Goal: Task Accomplishment & Management: Manage account settings

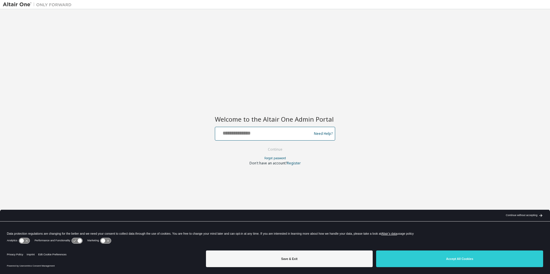
click at [262, 134] on input "text" at bounding box center [265, 132] width 94 height 8
type input "**********"
click at [277, 151] on button "Continue" at bounding box center [275, 149] width 27 height 9
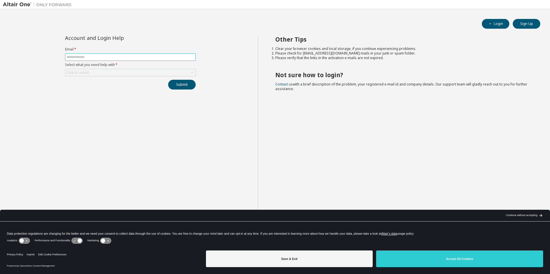
click at [147, 57] on input "text" at bounding box center [131, 57] width 128 height 5
type input "**********"
click at [137, 74] on div "Click to select" at bounding box center [130, 72] width 130 height 7
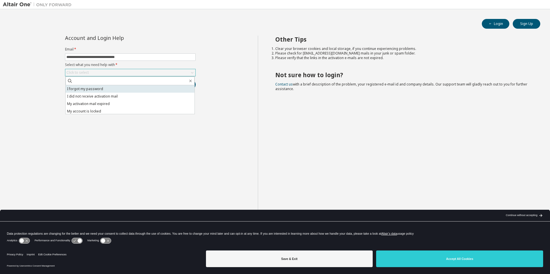
click at [125, 89] on li "I forgot my password" at bounding box center [130, 88] width 129 height 7
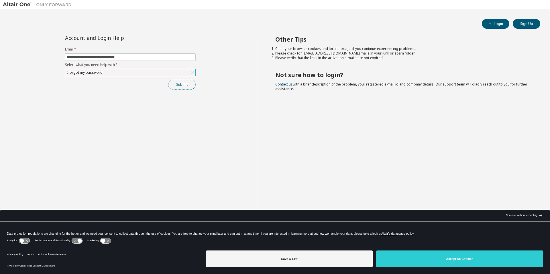
click at [181, 87] on button "Submit" at bounding box center [182, 85] width 28 height 10
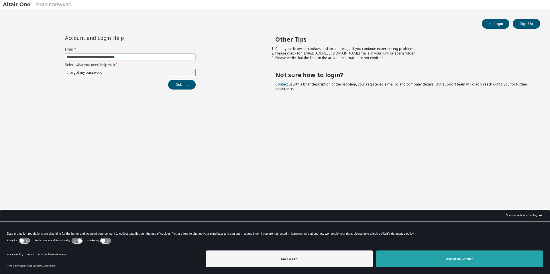
click at [404, 255] on button "Accept All Cookies" at bounding box center [459, 258] width 167 height 17
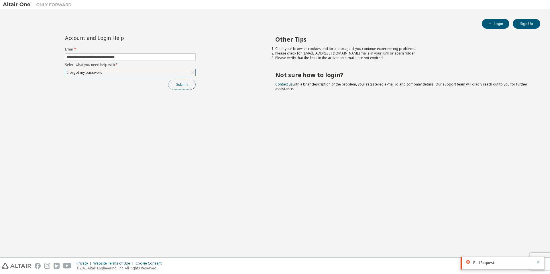
click at [184, 83] on button "Submit" at bounding box center [182, 85] width 28 height 10
click at [167, 72] on div "I forgot my password" at bounding box center [130, 72] width 130 height 7
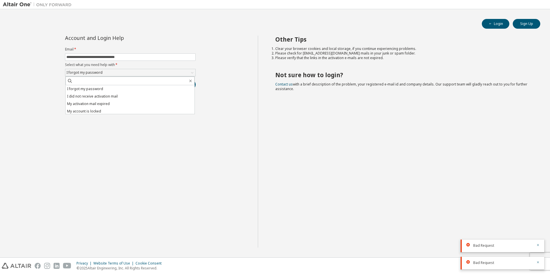
click at [259, 114] on div "Other Tips Clear your browser cookies and local storage, if you continue experi…" at bounding box center [403, 142] width 290 height 212
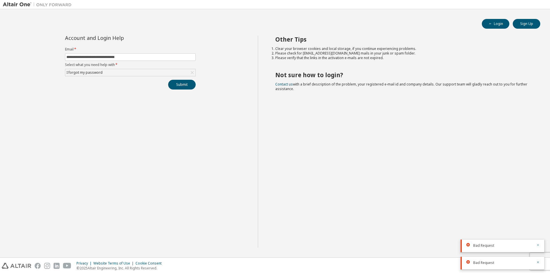
click at [539, 244] on icon "button" at bounding box center [538, 244] width 3 height 3
click at [538, 264] on icon "button" at bounding box center [538, 261] width 3 height 3
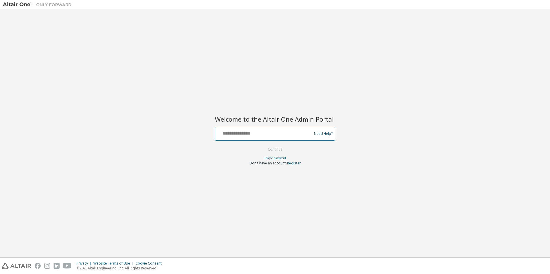
click at [240, 136] on input "text" at bounding box center [265, 132] width 94 height 8
type input "**********"
click at [272, 148] on button "Continue" at bounding box center [275, 149] width 27 height 9
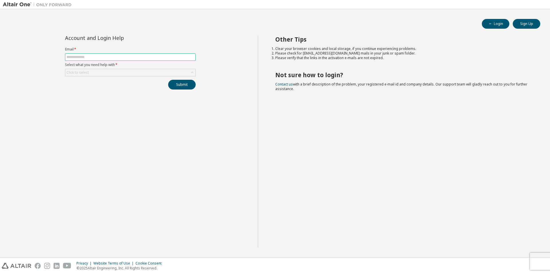
click at [134, 58] on input "text" at bounding box center [131, 57] width 128 height 5
type input "**********"
click at [120, 72] on div "Click to select" at bounding box center [130, 72] width 130 height 7
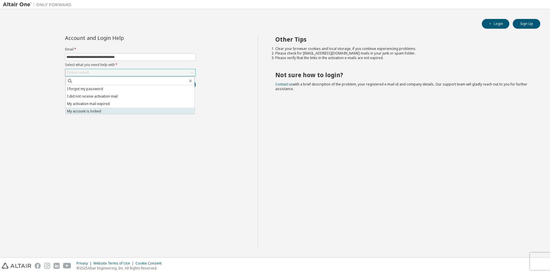
click at [109, 109] on li "My account is locked" at bounding box center [130, 111] width 129 height 7
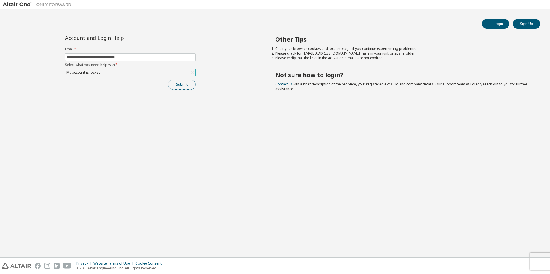
click at [185, 86] on button "Submit" at bounding box center [182, 85] width 28 height 10
